Goal: Obtain resource: Download file/media

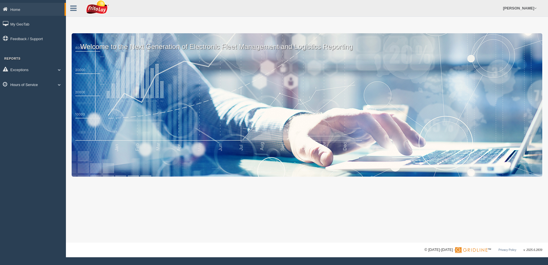
click at [59, 87] on link "Hours of Service" at bounding box center [33, 84] width 66 height 13
click at [45, 98] on link "HOS Explanation Reports" at bounding box center [37, 98] width 54 height 10
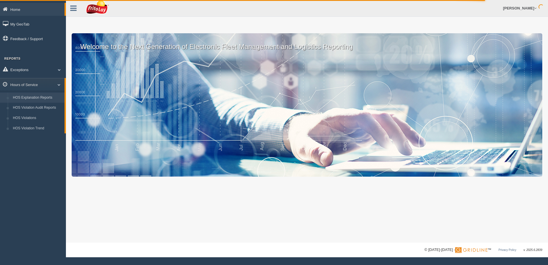
click at [45, 96] on link "HOS Explanation Reports" at bounding box center [37, 98] width 54 height 10
click at [46, 97] on link "HOS Explanation Reports" at bounding box center [37, 98] width 54 height 10
click at [41, 97] on link "HOS Explanation Reports" at bounding box center [37, 98] width 54 height 10
click at [50, 97] on link "HOS Explanation Reports" at bounding box center [37, 98] width 54 height 10
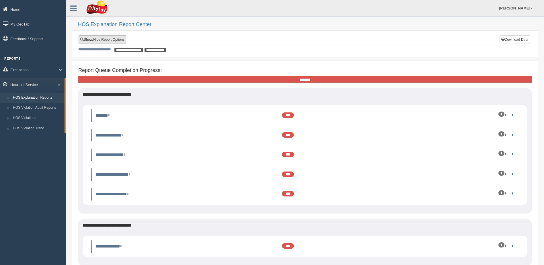
click at [112, 38] on link "Show/Hide Report Options" at bounding box center [103, 39] width 48 height 9
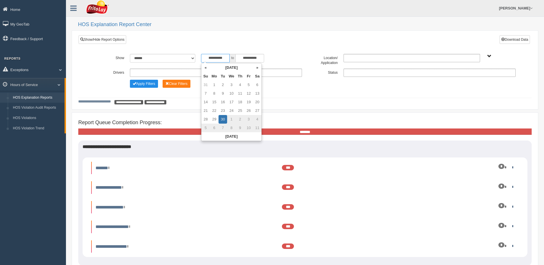
click at [206, 58] on input "**********" at bounding box center [215, 58] width 29 height 9
click at [205, 67] on th "«" at bounding box center [205, 67] width 9 height 9
click at [247, 84] on td "1" at bounding box center [248, 85] width 9 height 9
type input "**********"
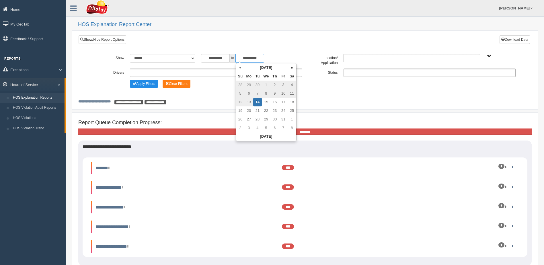
click at [238, 58] on input "**********" at bounding box center [249, 58] width 29 height 9
click at [242, 69] on th "«" at bounding box center [240, 67] width 9 height 9
click at [240, 66] on th "«" at bounding box center [240, 67] width 9 height 9
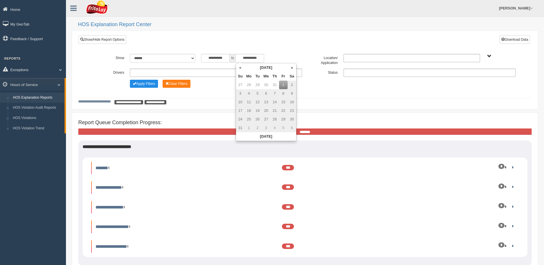
click at [239, 128] on td "31" at bounding box center [240, 128] width 9 height 9
type input "**********"
click at [361, 73] on ul at bounding box center [430, 73] width 172 height 8
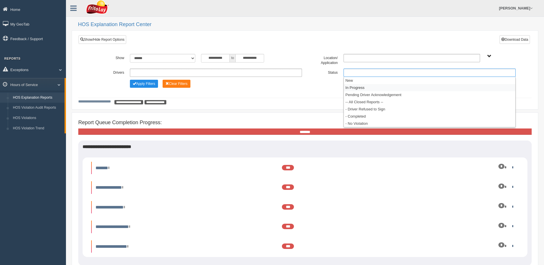
click at [357, 89] on li "In Progress" at bounding box center [429, 87] width 171 height 7
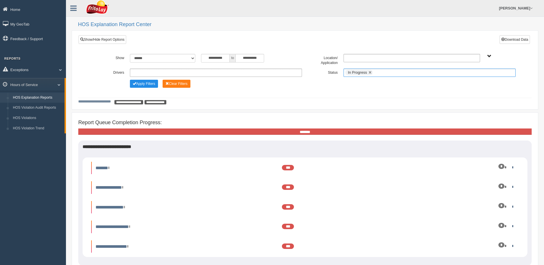
click at [376, 70] on input "text" at bounding box center [377, 72] width 7 height 7
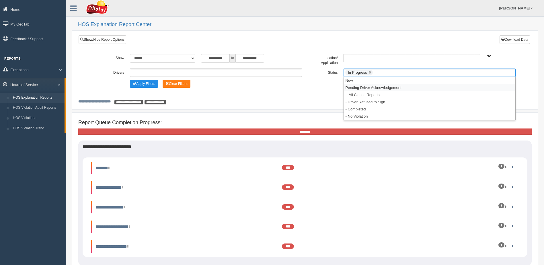
click at [372, 88] on li "Pending Driver Acknowledgement" at bounding box center [429, 87] width 171 height 7
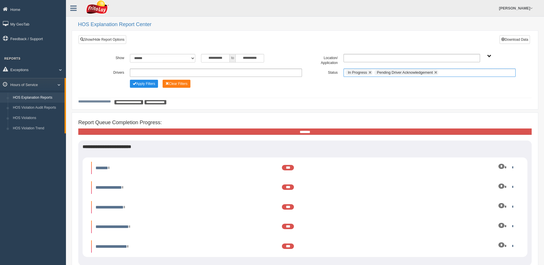
click at [442, 71] on input "text" at bounding box center [443, 72] width 7 height 7
click at [376, 95] on li "- Driver Refused to Sign" at bounding box center [429, 94] width 171 height 7
click at [492, 73] on input "text" at bounding box center [493, 72] width 7 height 7
click at [360, 95] on li "- Completed" at bounding box center [429, 94] width 171 height 7
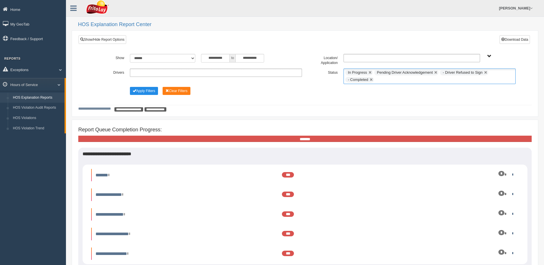
click at [135, 70] on ul "**********" at bounding box center [216, 73] width 172 height 8
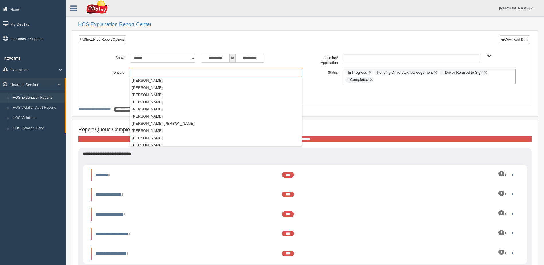
click at [145, 73] on ul at bounding box center [216, 73] width 172 height 8
click at [150, 88] on li "[PERSON_NAME]" at bounding box center [215, 87] width 171 height 7
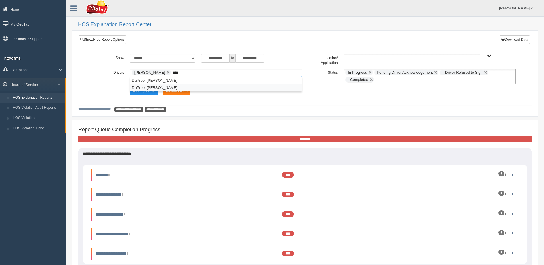
type input "****"
click at [159, 87] on li "DuPr ee, [PERSON_NAME]" at bounding box center [215, 87] width 171 height 7
click at [167, 71] on link at bounding box center [168, 72] width 3 height 3
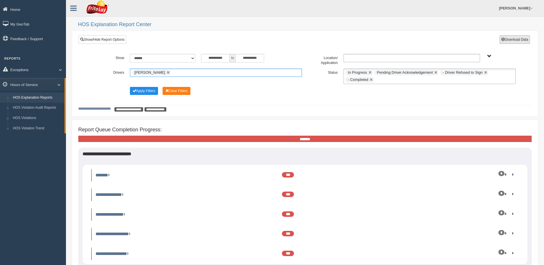
click at [514, 39] on button "Download Data" at bounding box center [514, 39] width 30 height 9
